Goal: Task Accomplishment & Management: Use online tool/utility

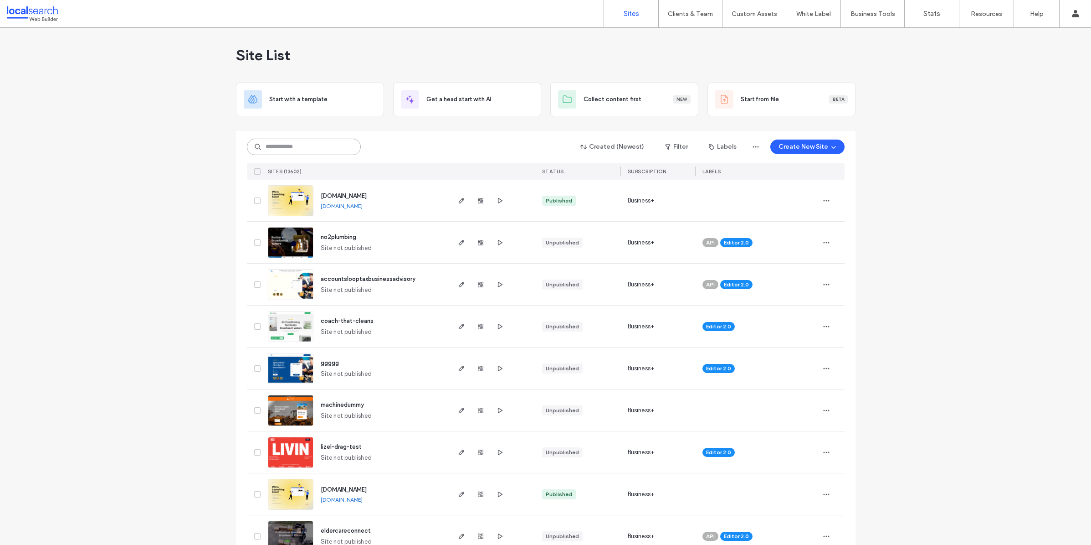
click at [315, 154] on input at bounding box center [304, 147] width 114 height 16
paste input "********"
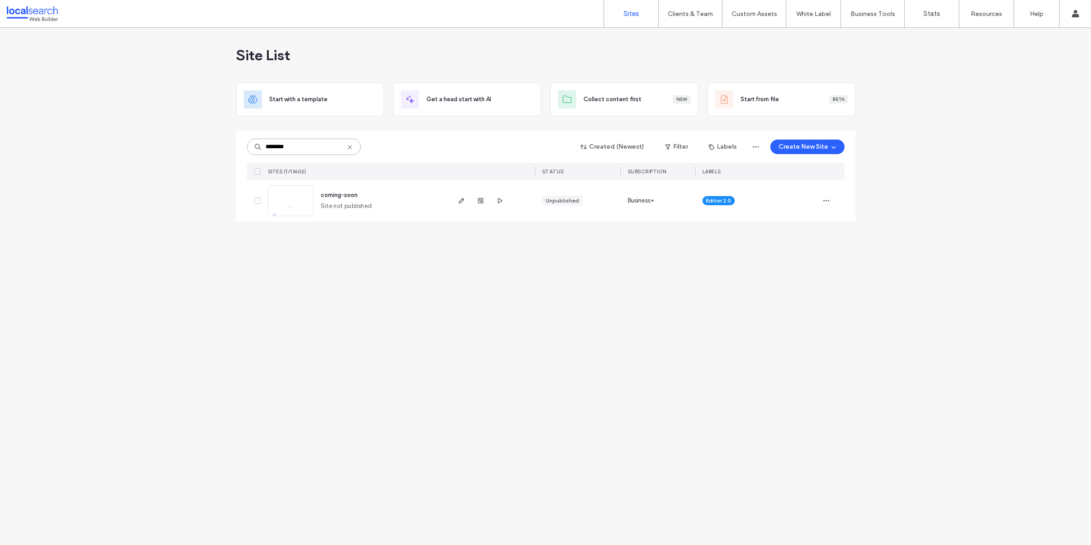
type input "********"
click at [304, 195] on link at bounding box center [291, 200] width 46 height 31
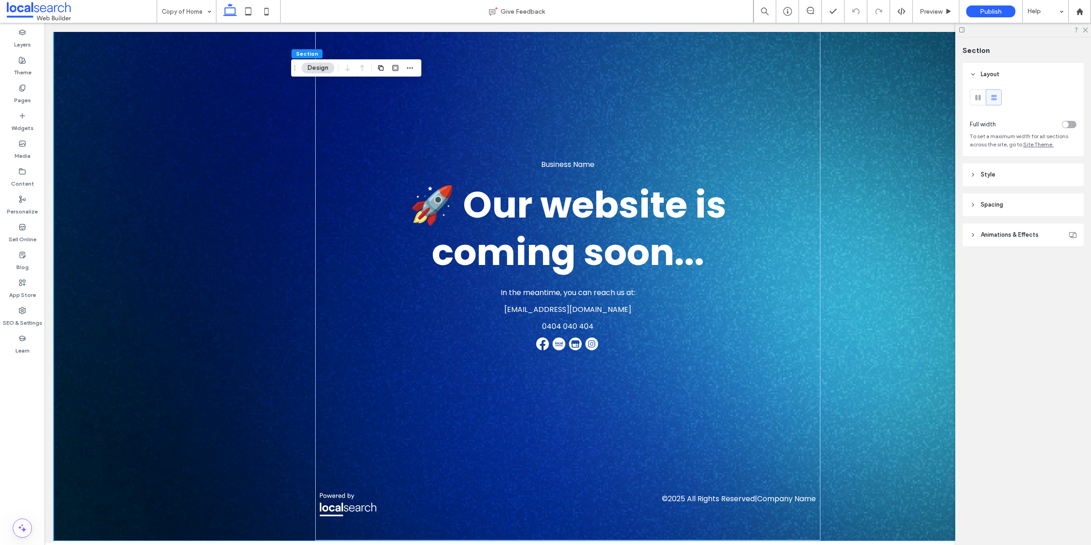
click at [1019, 230] on span "Animations & Effects" at bounding box center [1010, 234] width 58 height 9
click at [1016, 211] on header "Spacing" at bounding box center [1023, 204] width 121 height 23
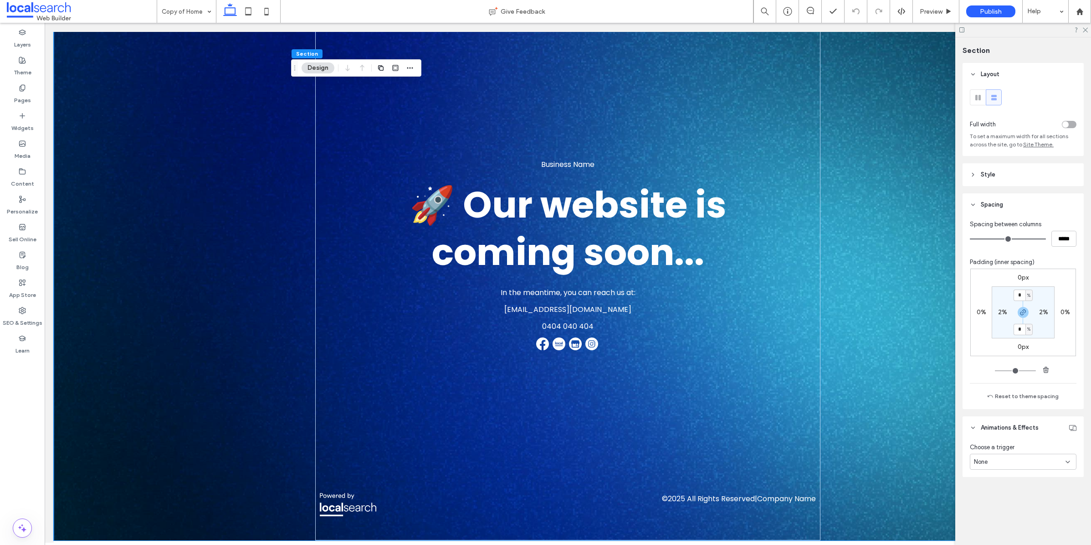
click at [1013, 177] on header "Style" at bounding box center [1023, 174] width 121 height 23
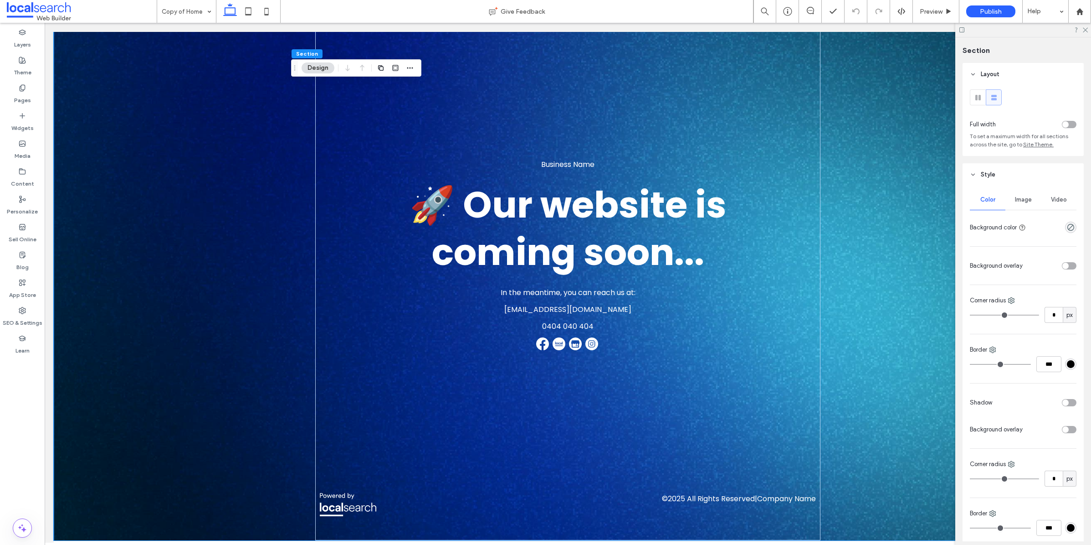
click at [1020, 194] on div "Image" at bounding box center [1024, 200] width 36 height 20
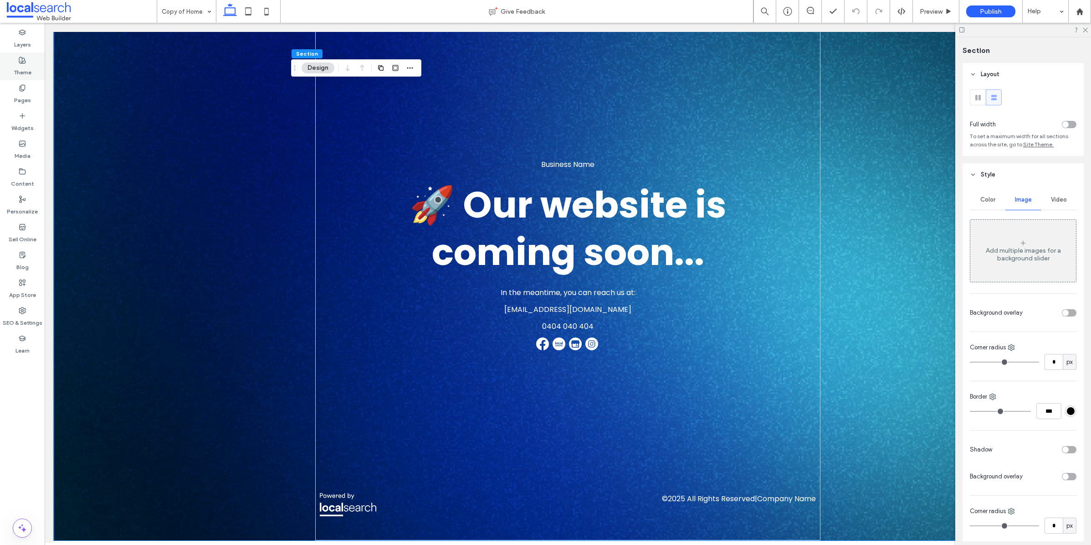
click at [20, 69] on label "Theme" at bounding box center [23, 70] width 18 height 13
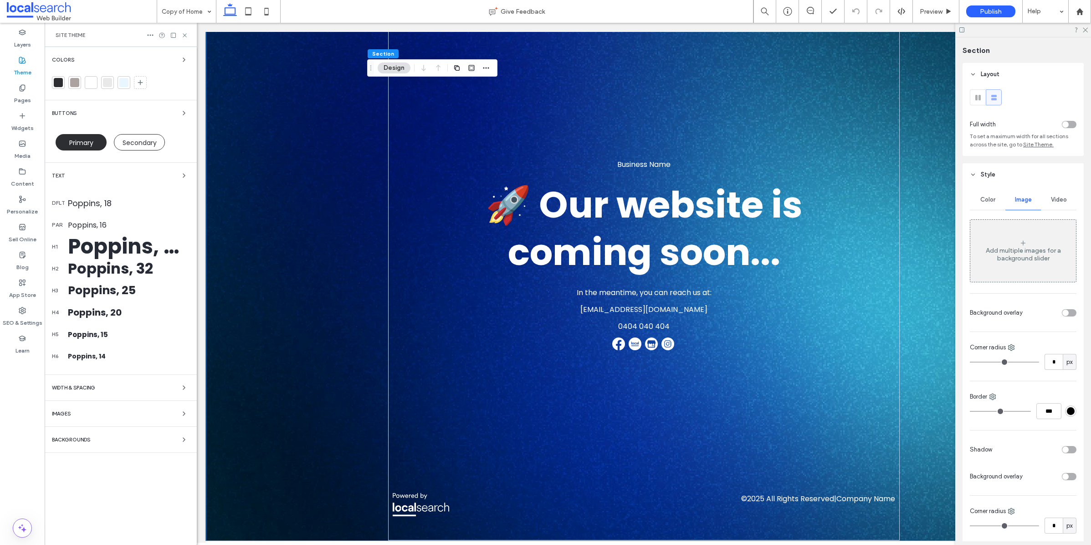
click at [117, 446] on div "Colors Buttons Primary Secondary Text dflt Poppins, 18 par Poppins, 16 h1 Poppi…" at bounding box center [121, 296] width 152 height 498
click at [132, 430] on div "Colors Buttons Primary Secondary Text dflt Poppins, 18 par Poppins, 16 h1 Poppi…" at bounding box center [121, 296] width 152 height 498
click at [132, 446] on div "Colors Buttons Primary Secondary Text dflt Poppins, 18 par Poppins, 16 h1 Poppi…" at bounding box center [121, 296] width 152 height 498
click at [132, 442] on div "Backgrounds" at bounding box center [121, 439] width 138 height 11
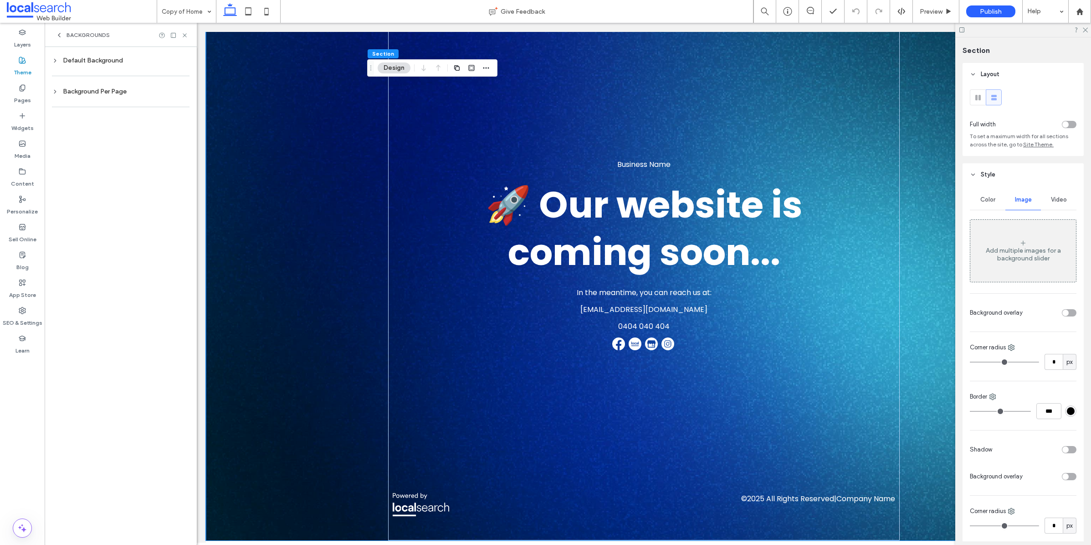
click at [119, 66] on div "Default Background" at bounding box center [121, 60] width 138 height 12
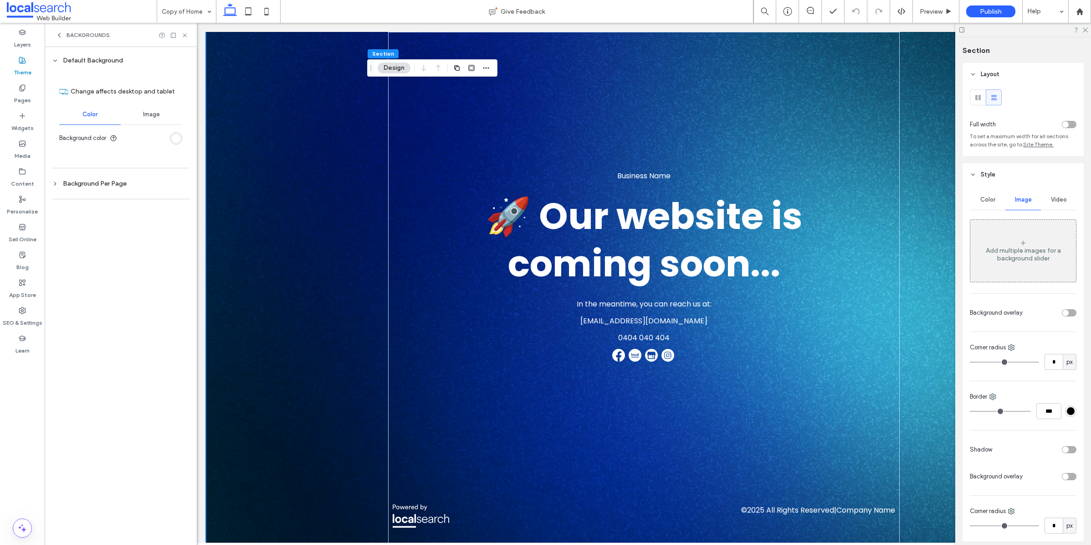
click at [160, 114] on div "Image" at bounding box center [152, 114] width 62 height 20
click at [112, 225] on div at bounding box center [121, 217] width 138 height 19
click at [116, 231] on div "Background Per Page" at bounding box center [121, 233] width 138 height 8
click at [145, 177] on div "Image" at bounding box center [152, 169] width 62 height 20
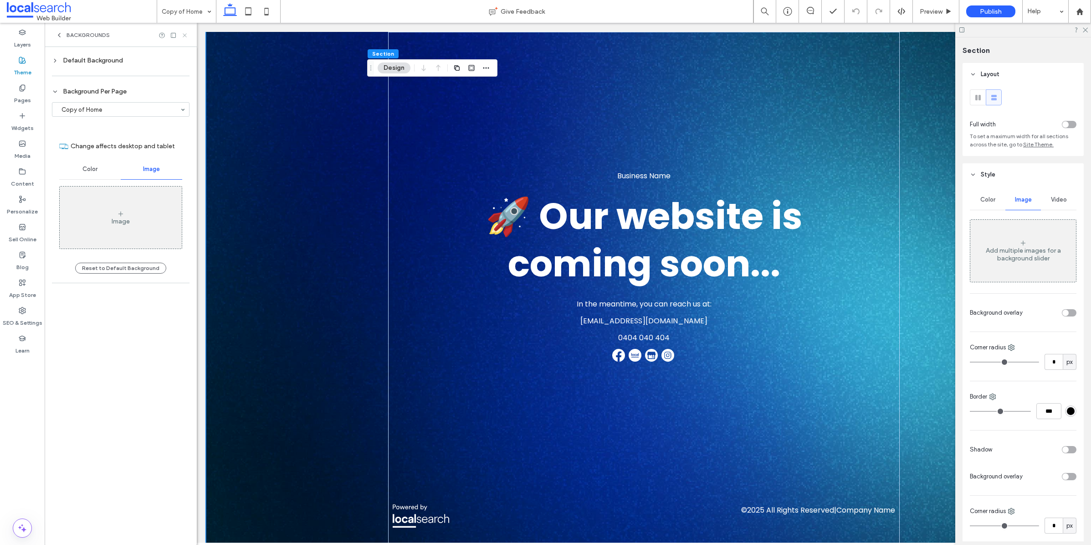
click at [184, 33] on icon at bounding box center [184, 35] width 7 height 7
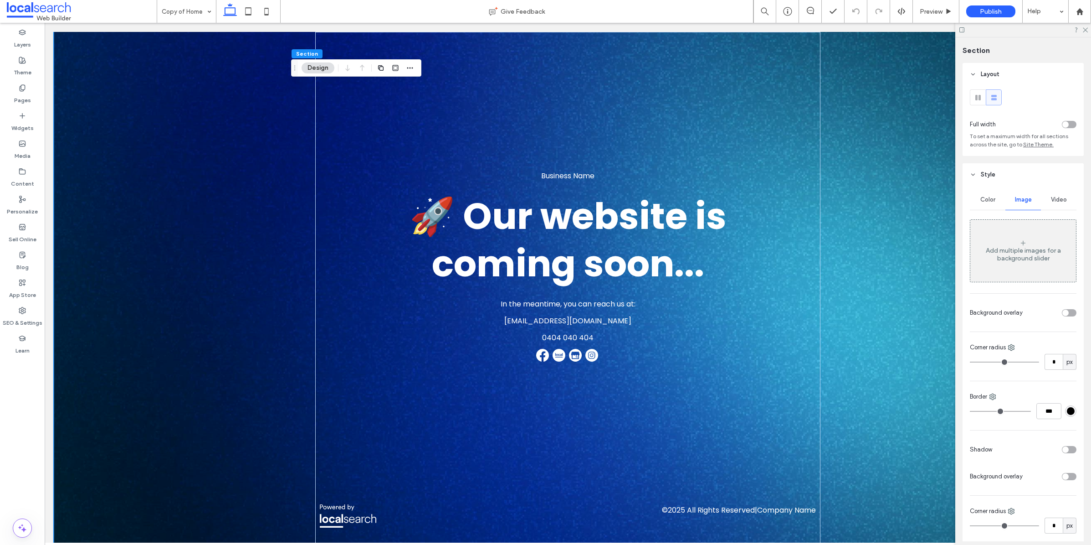
click at [157, 90] on div "Business Name 🚀 Our website is coming soon... In the meantime, you can reach us…" at bounding box center [568, 291] width 1028 height 519
click at [326, 223] on h1 "🚀 Our website is coming soon..." at bounding box center [568, 239] width 497 height 95
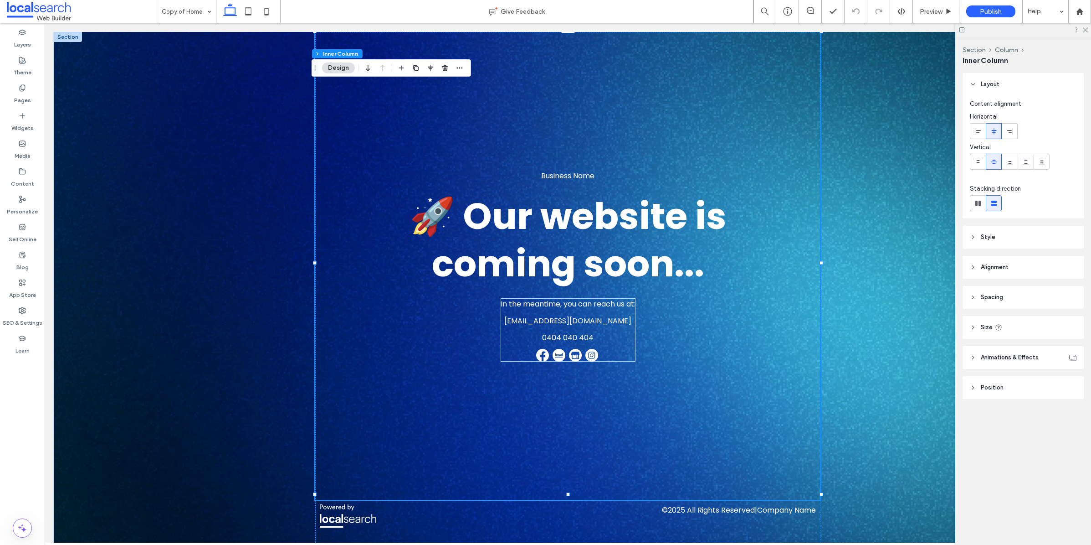
click at [1017, 240] on header "Style" at bounding box center [1023, 237] width 121 height 23
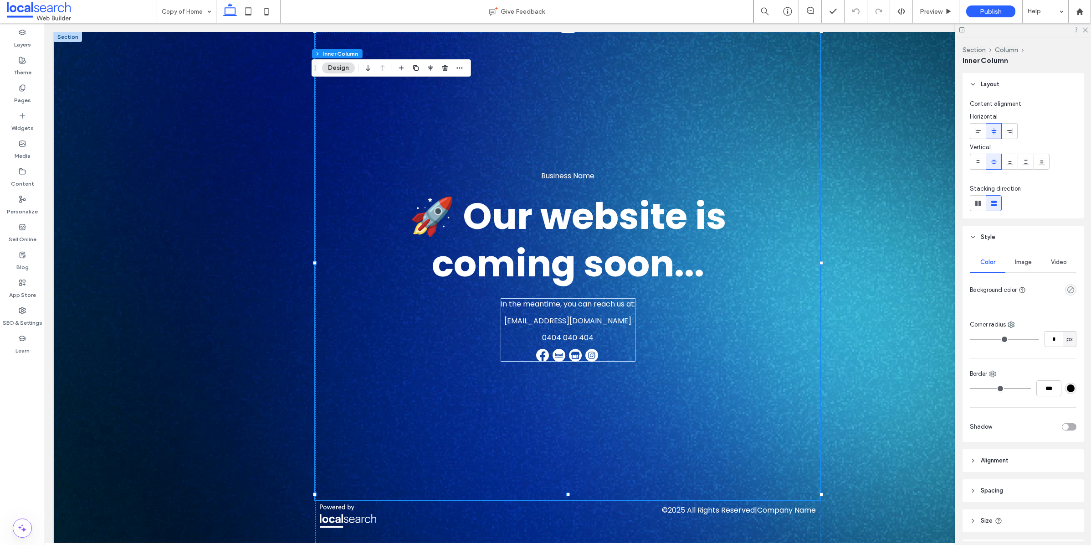
click at [1028, 261] on span "Image" at bounding box center [1023, 261] width 17 height 7
click at [886, 229] on div "Business Name 🚀 Our website is coming soon... In the meantime, you can reach us…" at bounding box center [568, 291] width 1028 height 519
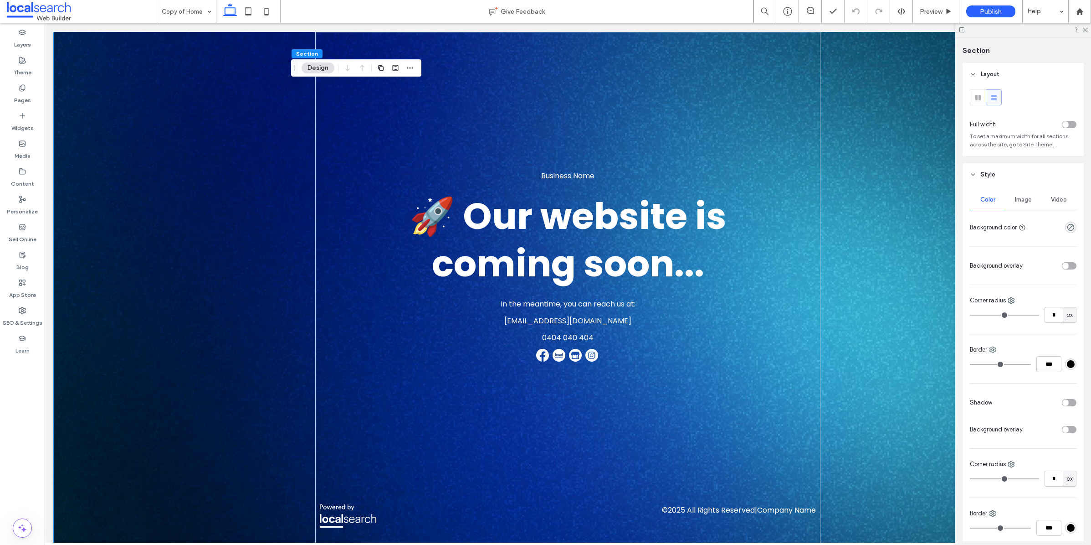
click at [154, 456] on div "Business Name 🚀 Our website is coming soon... In the meantime, you can reach us…" at bounding box center [568, 291] width 1028 height 519
click at [263, 136] on div "Business Name 🚀 Our website is coming soon... In the meantime, you can reach us…" at bounding box center [568, 291] width 1028 height 519
click at [1027, 199] on span "Image" at bounding box center [1023, 199] width 17 height 7
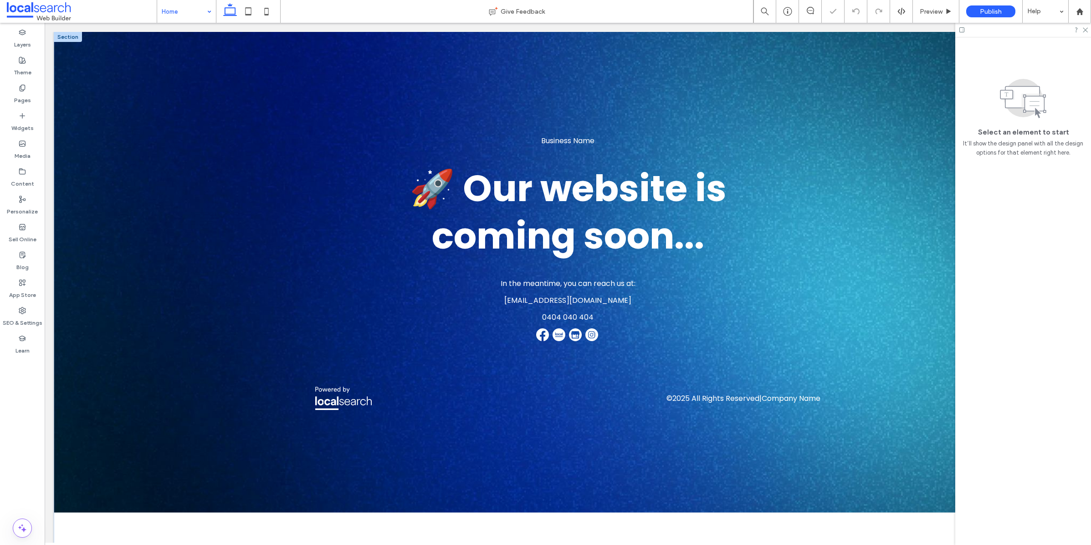
click at [187, 120] on div "Business Name 🚀 Our website is coming soon... In the meantime, you can reach us…" at bounding box center [568, 272] width 1028 height 480
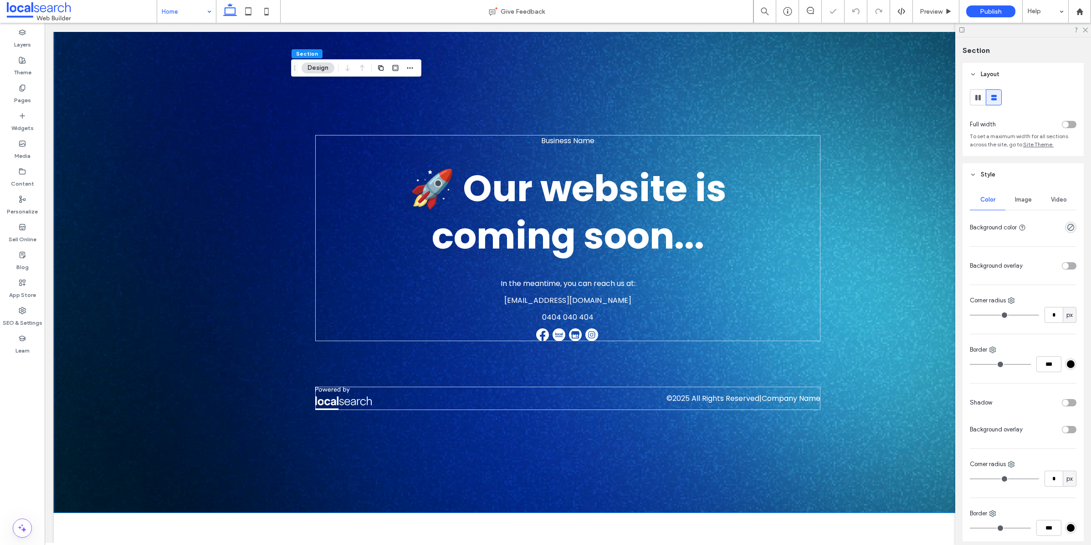
click at [191, 118] on div "Business Name 🚀 Our website is coming soon... In the meantime, you can reach us…" at bounding box center [568, 272] width 1028 height 480
click at [165, 96] on div "Business Name 🚀 Our website is coming soon... In the meantime, you can reach us…" at bounding box center [568, 272] width 1028 height 480
click at [1029, 206] on div "Image" at bounding box center [1024, 200] width 36 height 20
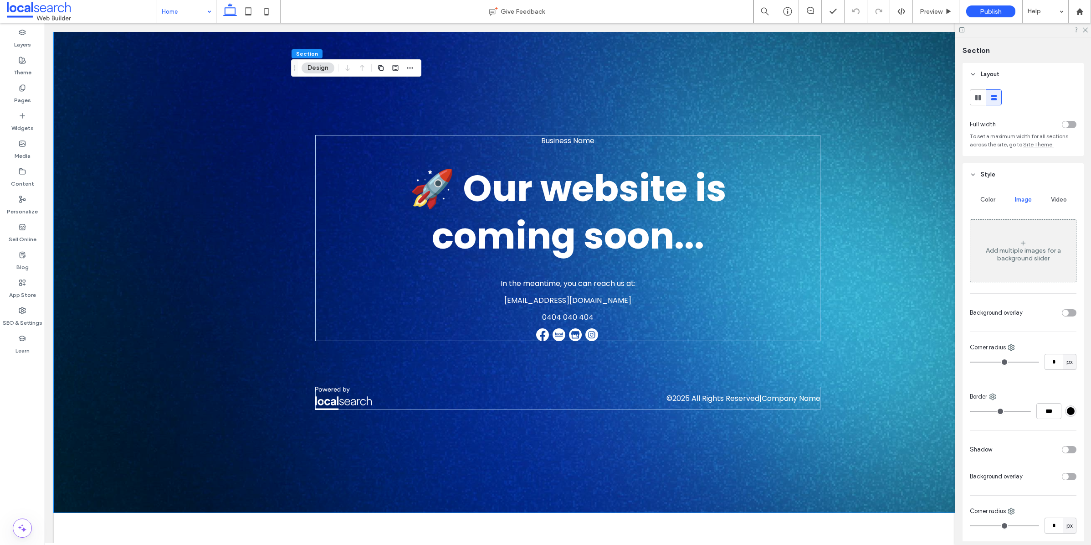
click at [170, 102] on div "Business Name 🚀 Our website is coming soon... In the meantime, you can reach us…" at bounding box center [568, 272] width 1028 height 480
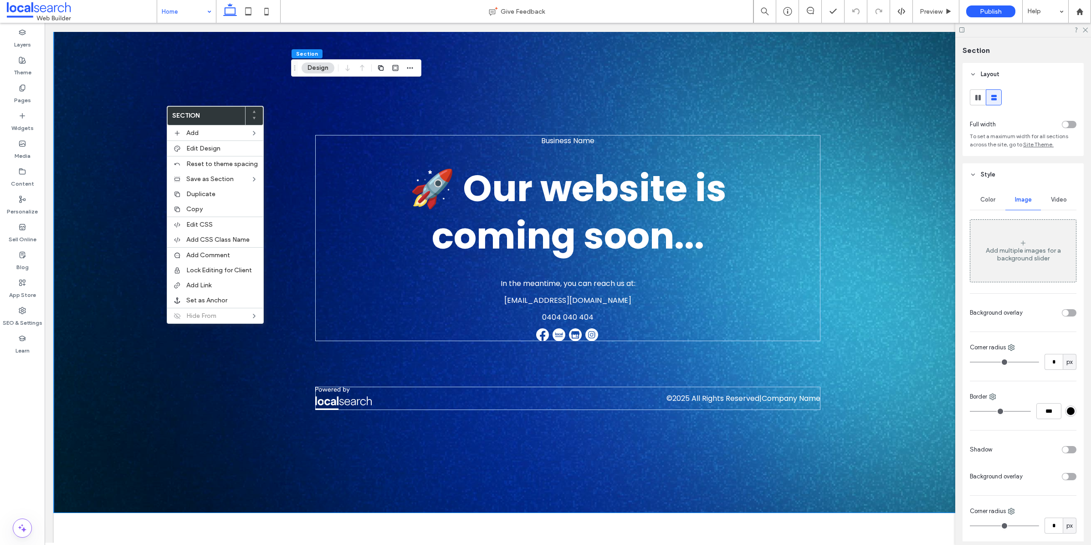
click at [109, 140] on div "Business Name 🚀 Our website is coming soon... In the meantime, you can reach us…" at bounding box center [568, 272] width 1028 height 480
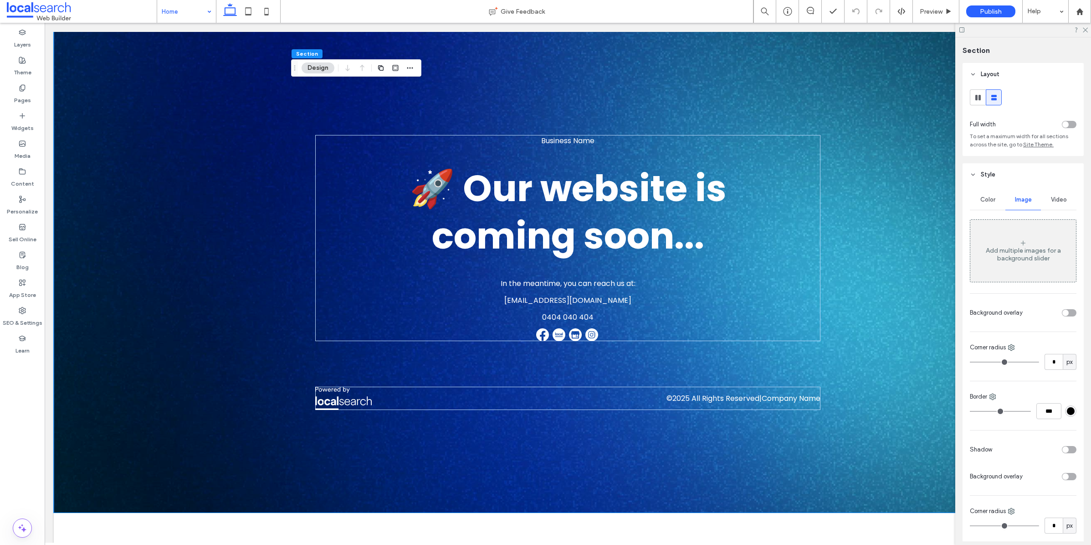
click at [992, 201] on span "Color" at bounding box center [988, 199] width 15 height 7
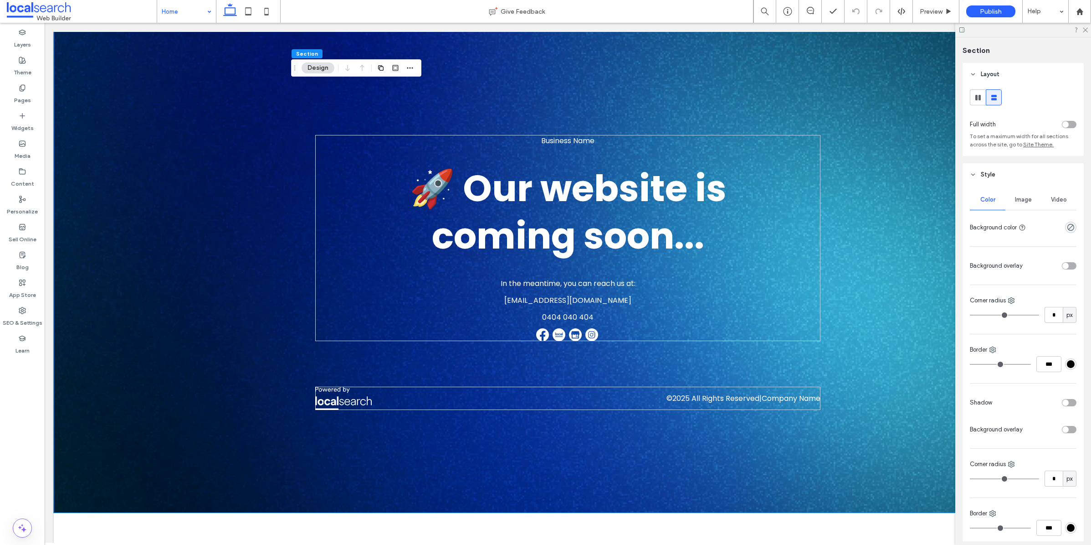
click at [1060, 200] on span "Video" at bounding box center [1059, 199] width 16 height 7
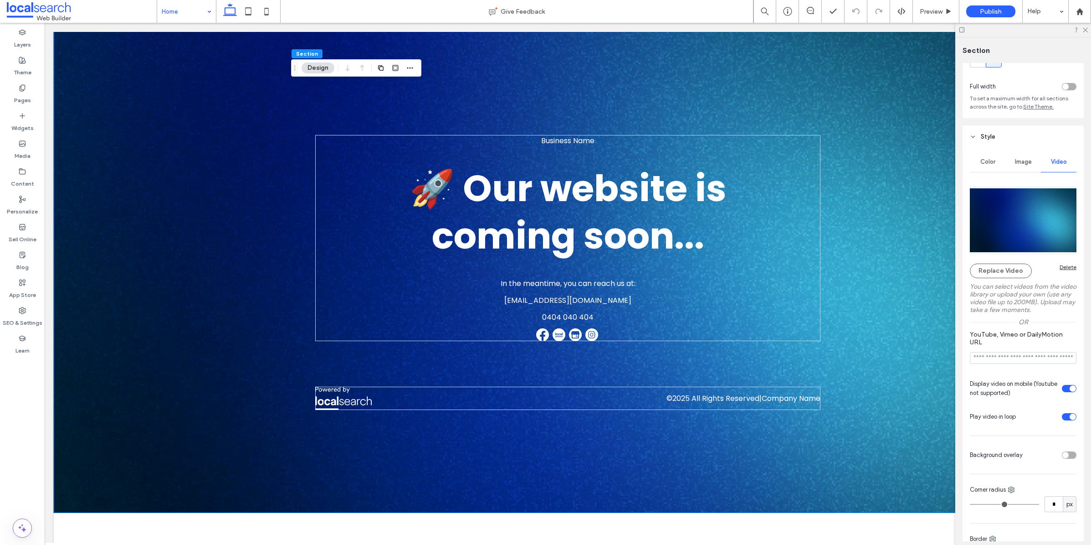
scroll to position [51, 0]
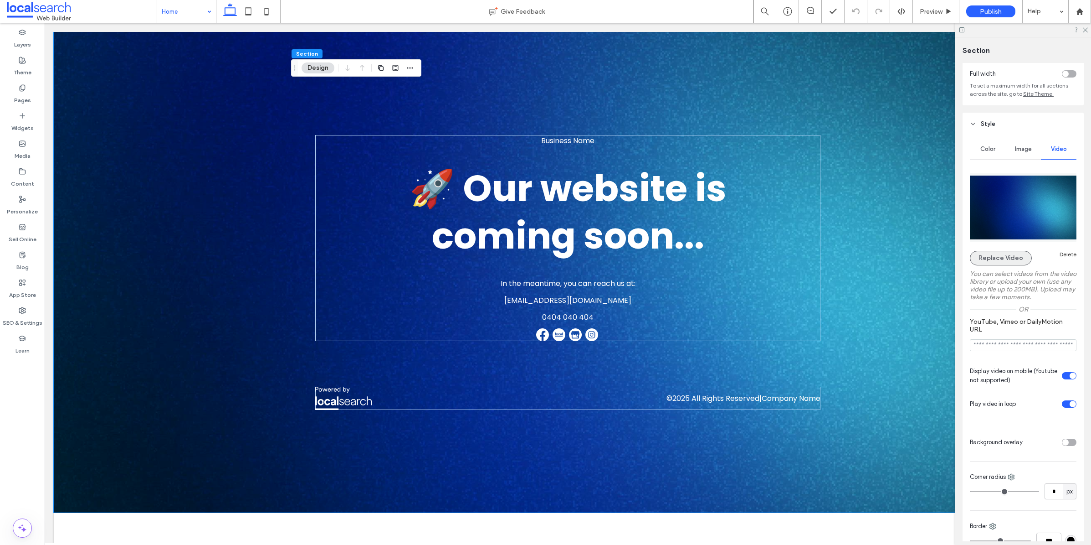
click at [1000, 259] on button "Replace Video" at bounding box center [1001, 258] width 62 height 15
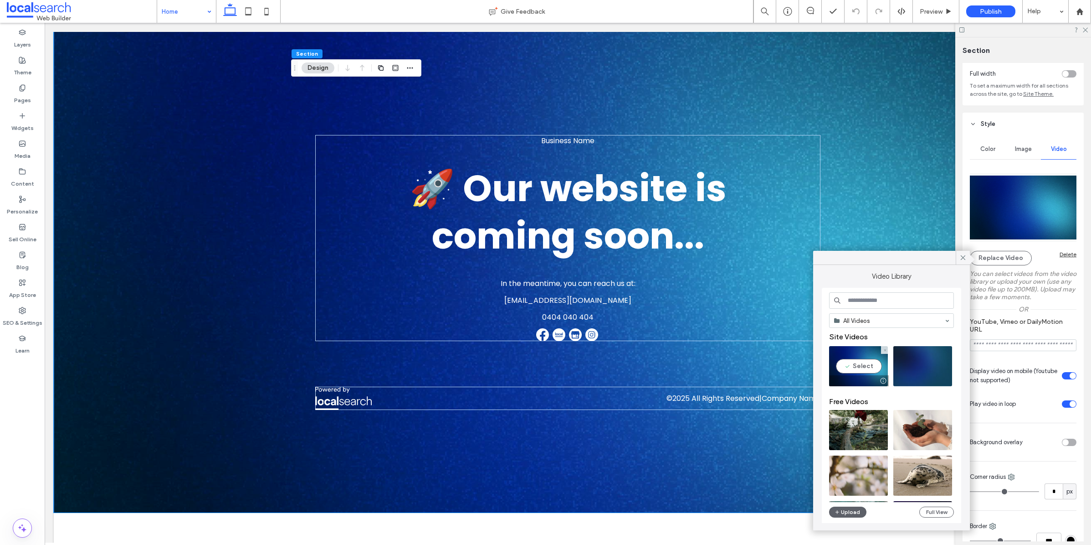
click at [867, 353] on video at bounding box center [858, 366] width 59 height 40
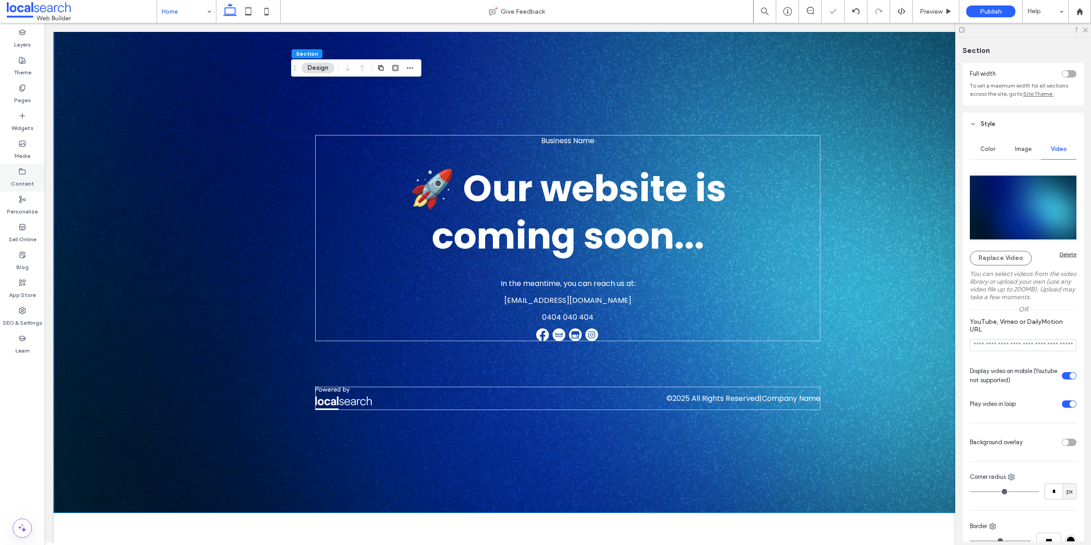
click at [31, 176] on label "Content" at bounding box center [22, 181] width 23 height 13
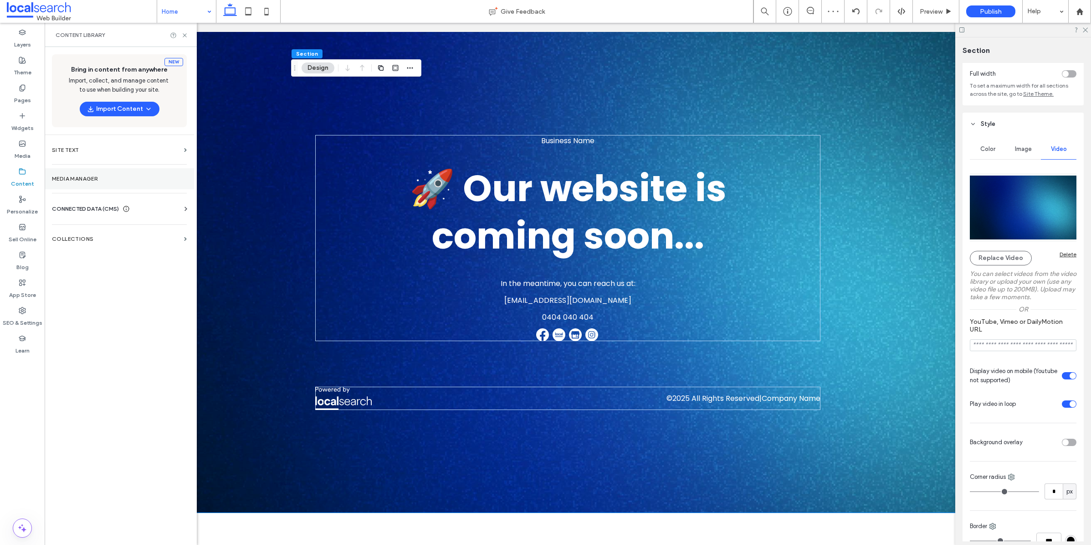
click at [110, 179] on label "Media Manager" at bounding box center [119, 178] width 135 height 6
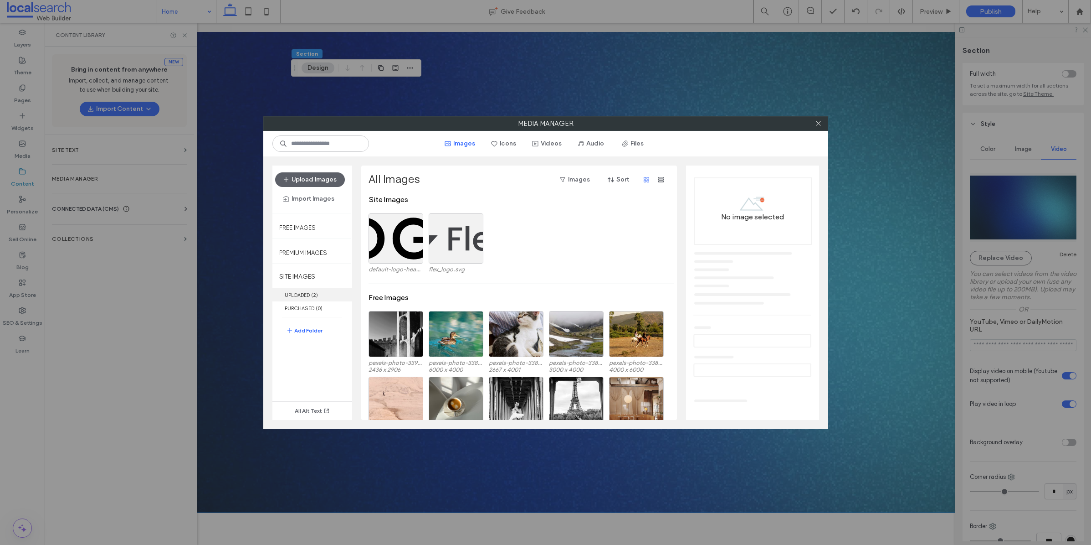
click at [311, 294] on label "UPLOADED ( 2 )" at bounding box center [313, 294] width 80 height 13
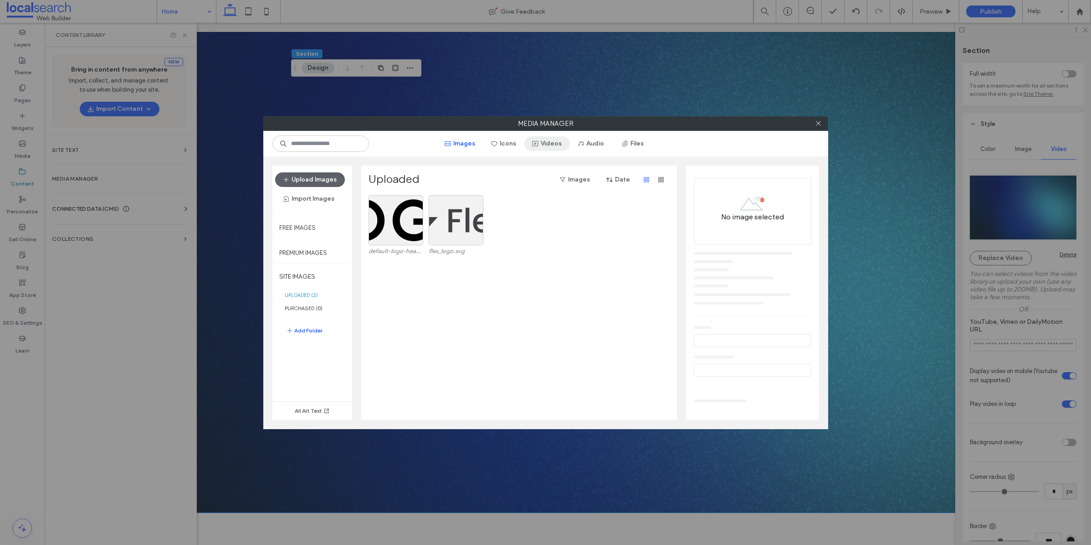
click at [534, 140] on icon "button" at bounding box center [535, 143] width 7 height 7
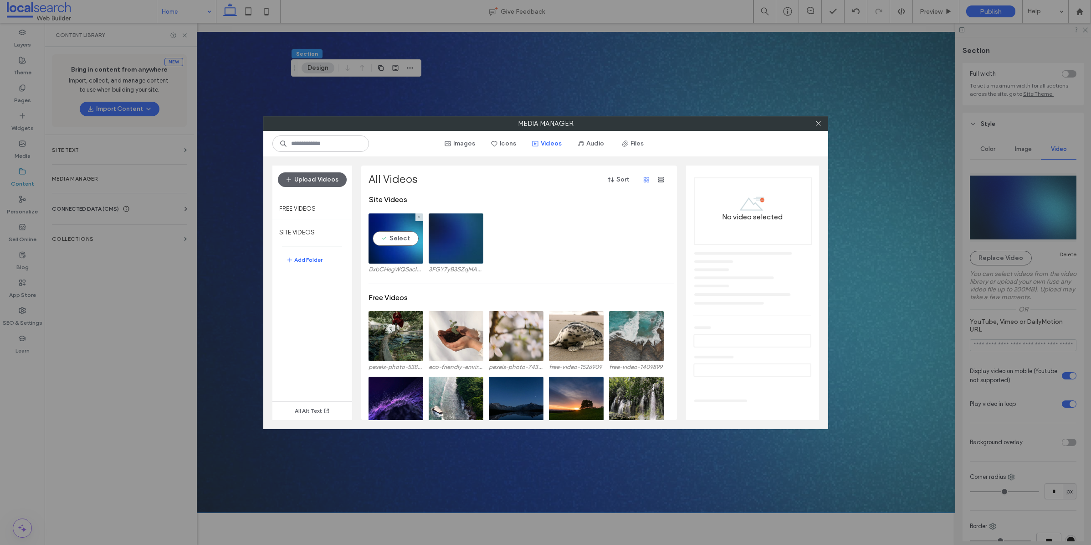
click at [401, 228] on video at bounding box center [396, 238] width 55 height 50
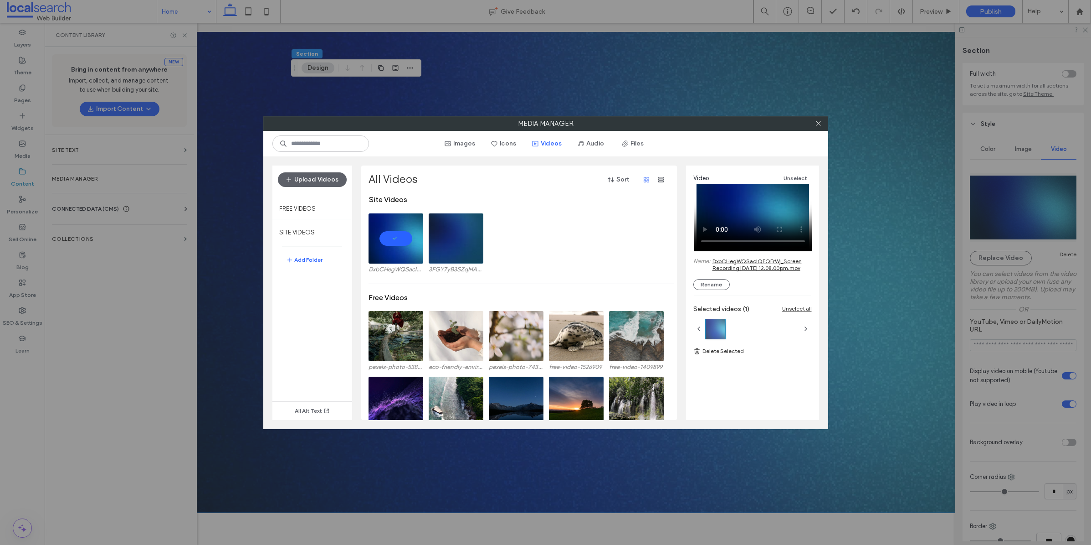
click at [728, 263] on link "DxbCHegWQSacIQFQErWj_Screen Recording [DATE] 12.08.00 pm.mov" at bounding box center [762, 264] width 99 height 14
click at [758, 268] on link "DxbCHegWQSacIQFQErWj_Screen Recording [DATE] 12.08.00 pm.mov" at bounding box center [762, 264] width 99 height 14
click at [437, 254] on video at bounding box center [456, 238] width 55 height 50
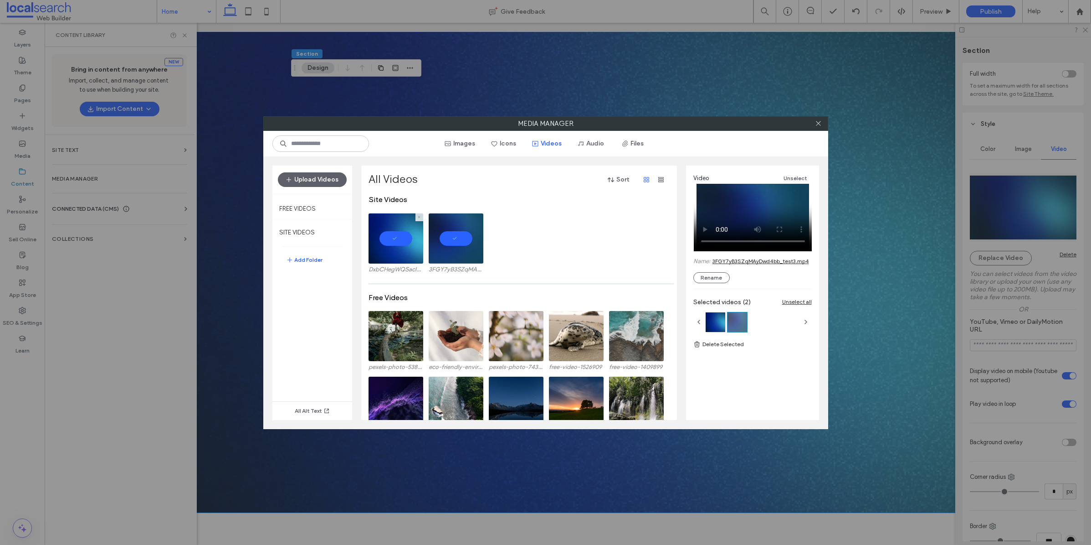
click at [394, 237] on video at bounding box center [396, 238] width 55 height 50
click at [785, 261] on link "3FGY7yB3SZqMAyDwd4bb_test3.mp4" at bounding box center [761, 260] width 97 height 7
drag, startPoint x: 813, startPoint y: 260, endPoint x: 719, endPoint y: 262, distance: 94.3
click at [719, 262] on div "Video Unselect Name: 3FGY7yB3SZqMAyDwd4bb_test3.mp4 Rename Selected videos (1) …" at bounding box center [752, 288] width 133 height 247
drag, startPoint x: 712, startPoint y: 259, endPoint x: 782, endPoint y: 262, distance: 70.7
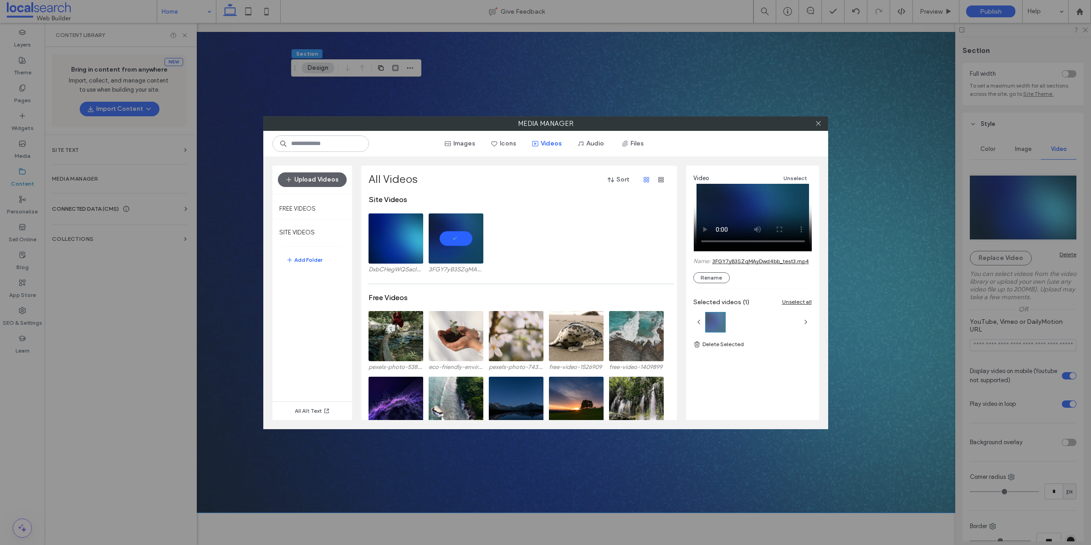
click at [773, 261] on link "3FGY7yB3SZqMAyDwd4bb_test3.mp4" at bounding box center [761, 260] width 97 height 7
click at [744, 262] on link "3FGY7yB3SZqMAyDwd4bb_test3.mp4" at bounding box center [761, 260] width 97 height 7
drag, startPoint x: 815, startPoint y: 261, endPoint x: 801, endPoint y: 257, distance: 14.3
click at [800, 257] on div "Video Unselect Name: 3FGY7yB3SZqMAyDwd4bb_test3.mp4 Rename Selected videos (1) …" at bounding box center [752, 288] width 133 height 247
drag, startPoint x: 708, startPoint y: 260, endPoint x: 817, endPoint y: 276, distance: 110.1
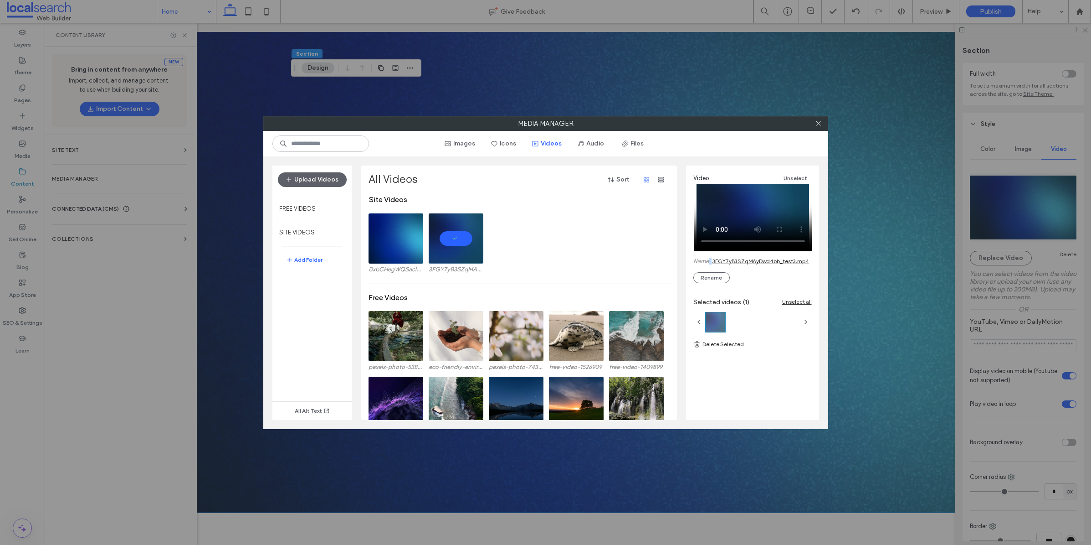
click at [817, 276] on div "Video Unselect Name: 3FGY7yB3SZqMAyDwd4bb_test3.mp4 Rename Selected videos (1) …" at bounding box center [752, 288] width 133 height 247
click at [794, 270] on div "Video Unselect Name: 3FGY7yB3SZqMAyDwd4bb_test3.mp4 Rename" at bounding box center [753, 228] width 118 height 110
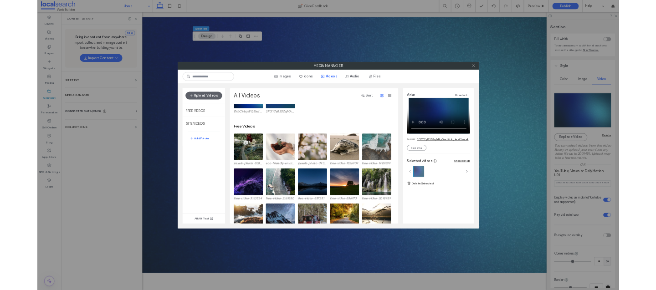
scroll to position [0, 0]
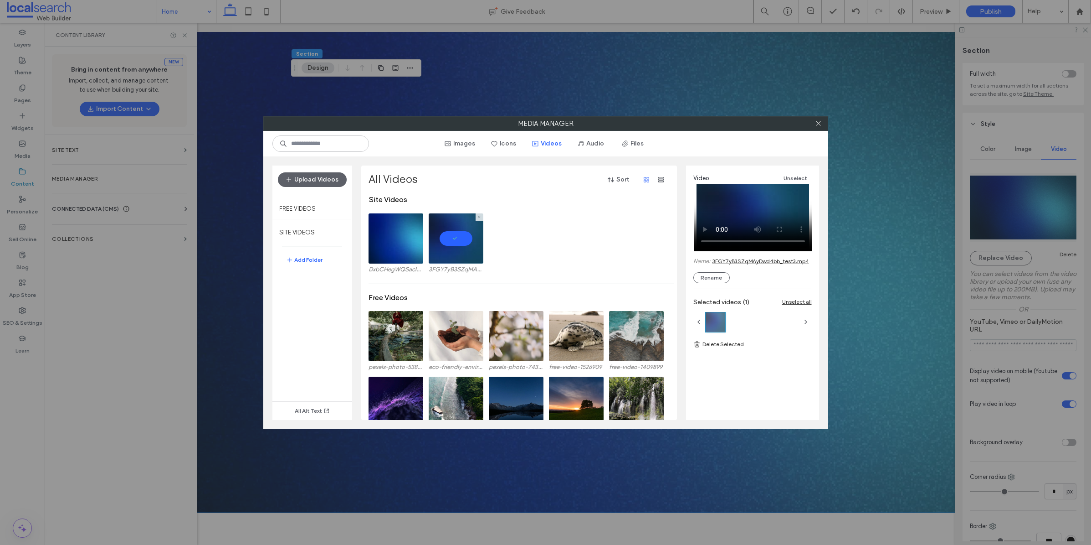
click at [458, 237] on video at bounding box center [456, 238] width 55 height 50
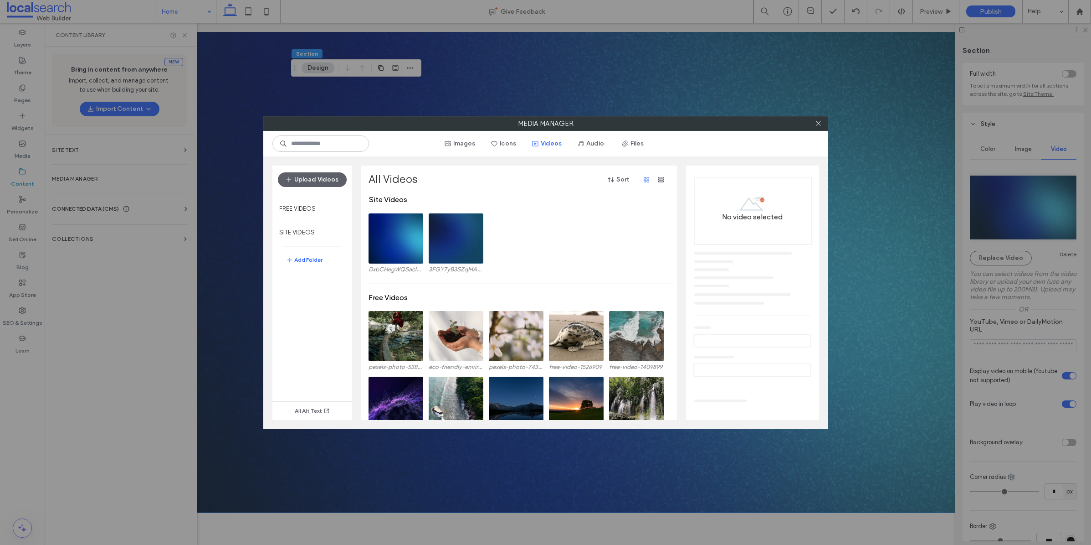
click at [585, 242] on div "DxbCHegWQSacIQFQErWj_Screen Recording [DATE] 12.08.00 pm.mov 3FGY7yB3SZqMAyDwd4…" at bounding box center [522, 246] width 306 height 66
click at [468, 252] on video at bounding box center [456, 238] width 55 height 50
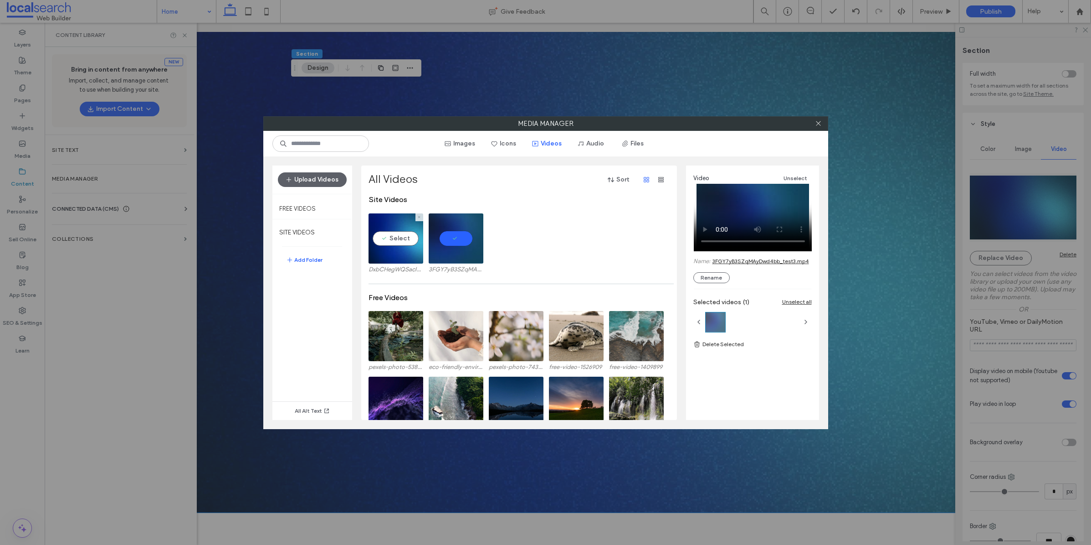
click at [389, 254] on video at bounding box center [396, 238] width 55 height 50
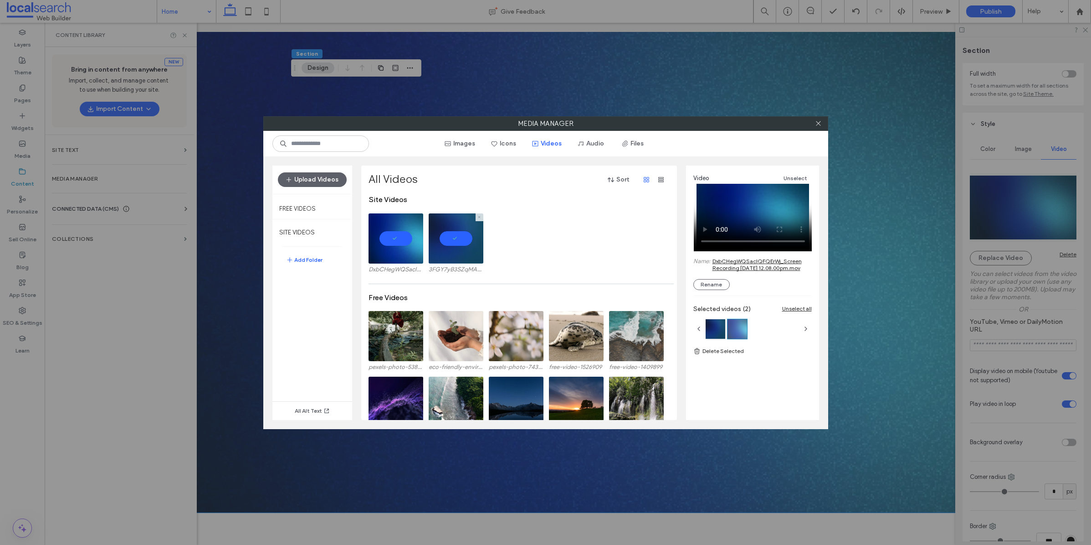
click at [458, 245] on video at bounding box center [456, 238] width 55 height 50
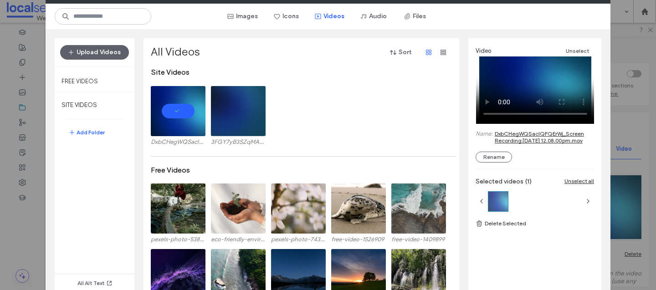
scroll to position [51, 0]
